Goal: Task Accomplishment & Management: Manage account settings

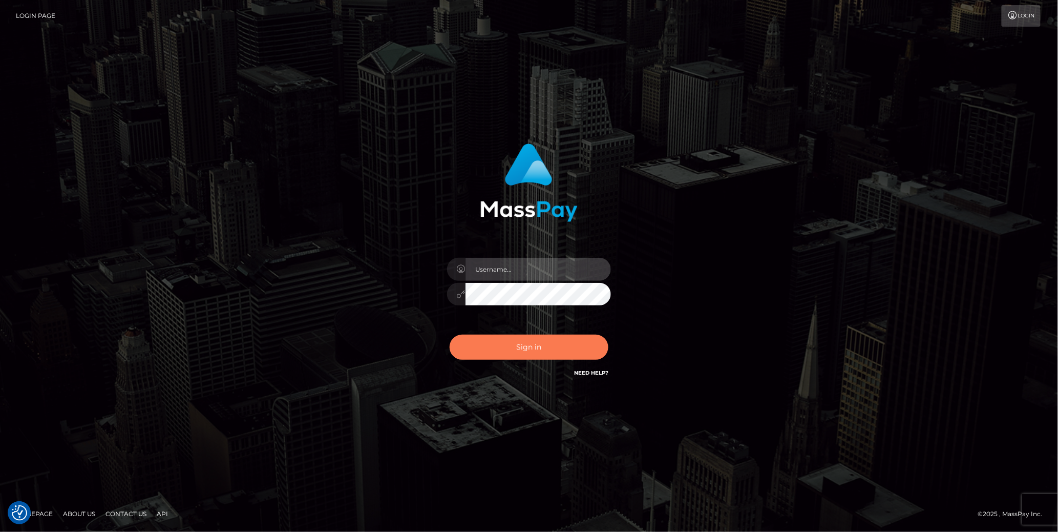
type input "cheli"
click at [525, 347] on button "Sign in" at bounding box center [529, 346] width 159 height 25
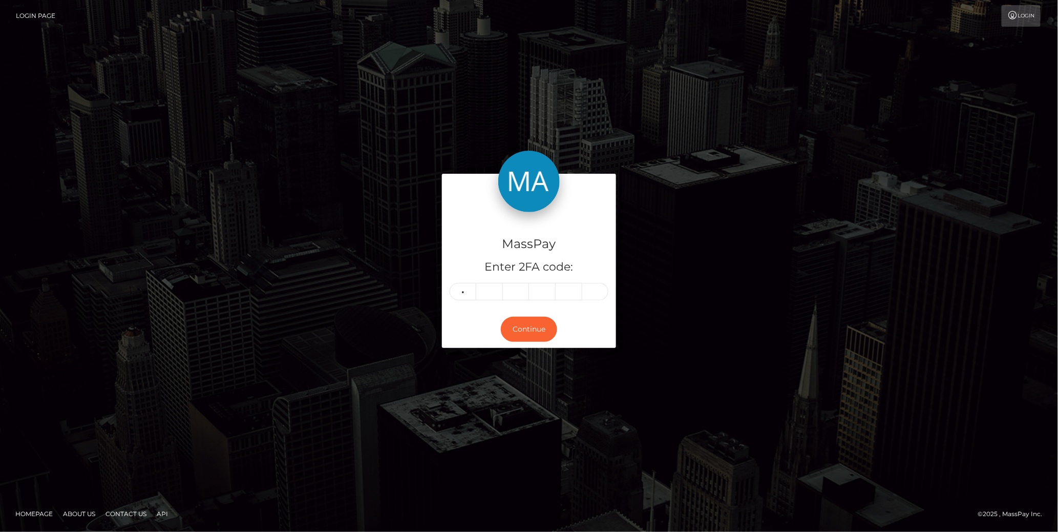
type input "0"
type input "7"
type input "3"
type input "8"
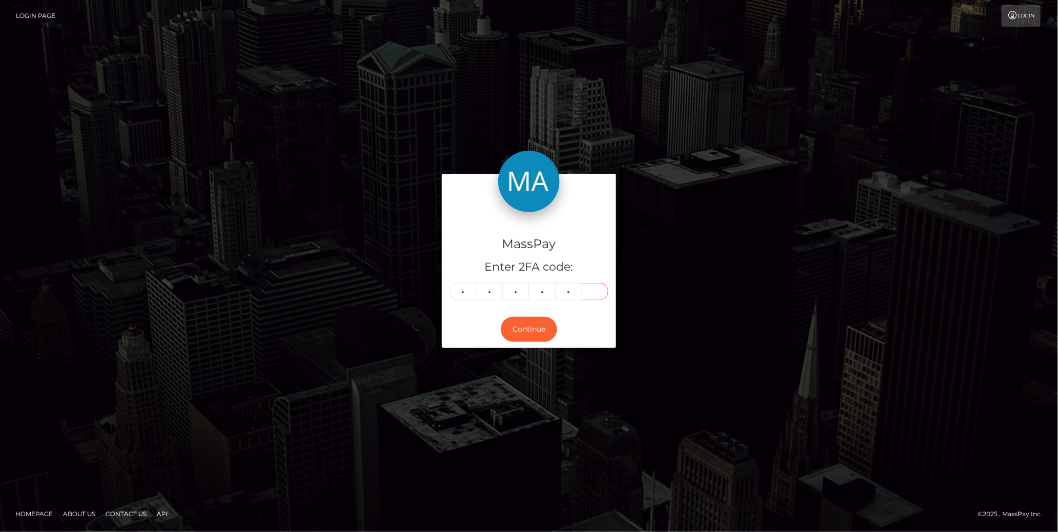
type input "2"
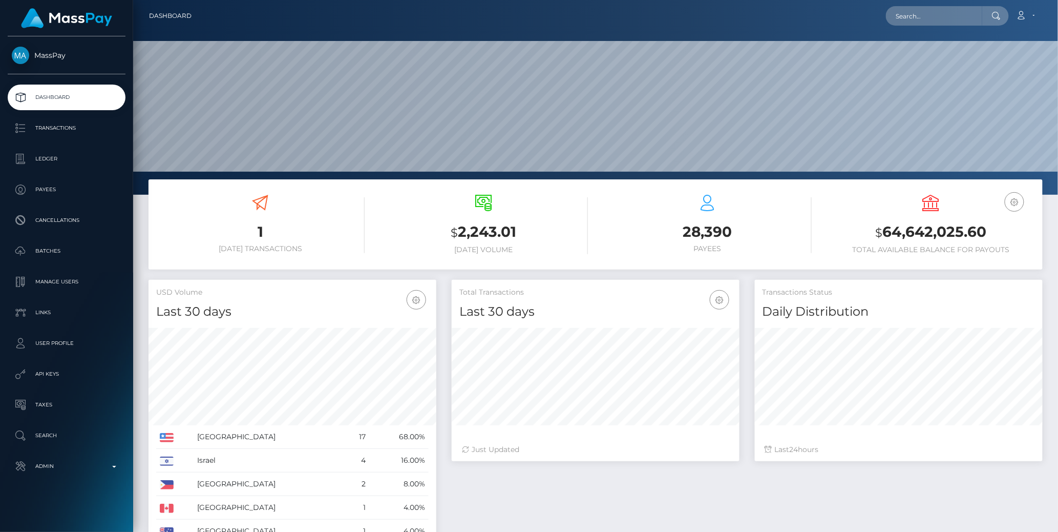
scroll to position [181, 288]
